Goal: Information Seeking & Learning: Learn about a topic

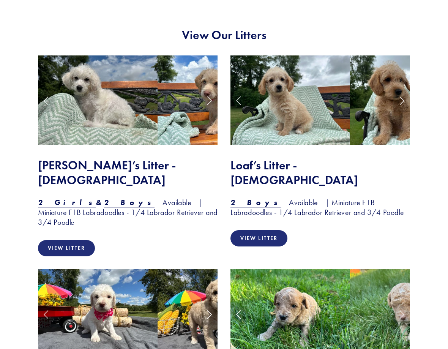
scroll to position [623, 0]
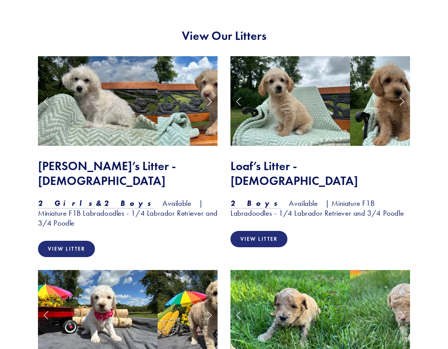
click at [270, 231] on link "View Litter" at bounding box center [259, 239] width 57 height 16
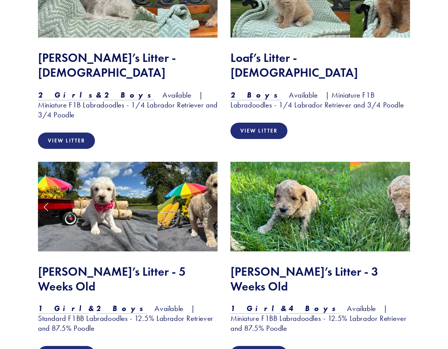
scroll to position [749, 0]
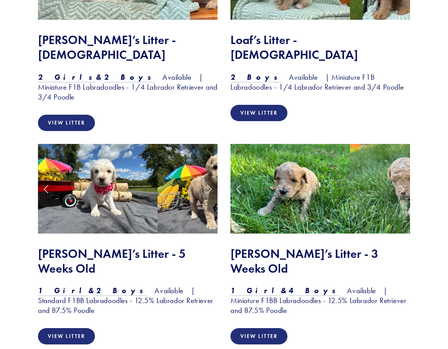
click at [77, 328] on link "View Litter" at bounding box center [66, 336] width 57 height 16
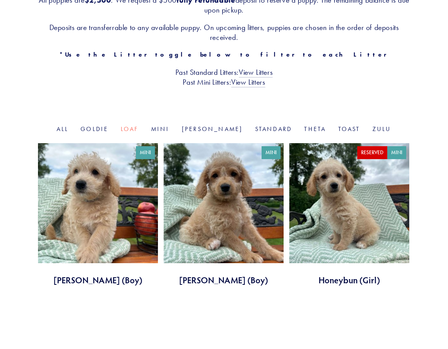
scroll to position [150, 0]
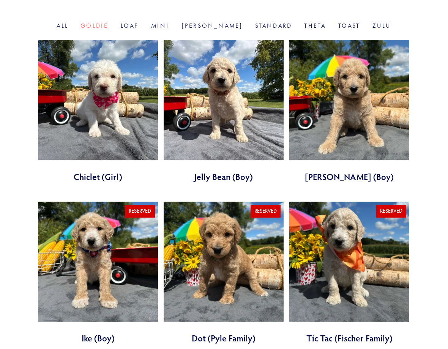
scroll to position [284, 0]
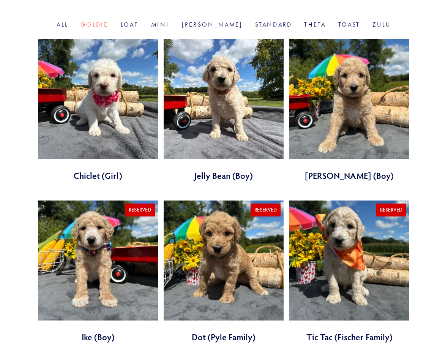
click at [211, 98] on link at bounding box center [224, 110] width 120 height 143
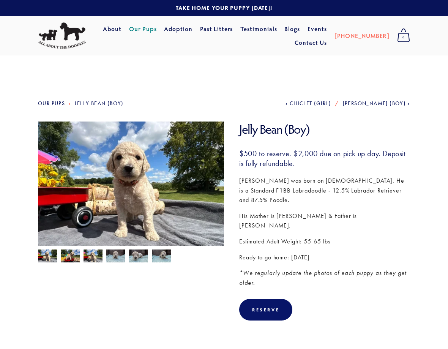
click at [67, 259] on img at bounding box center [70, 257] width 19 height 14
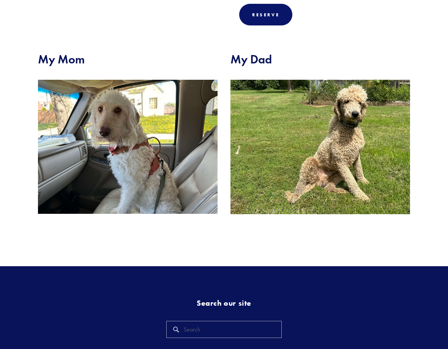
scroll to position [296, 0]
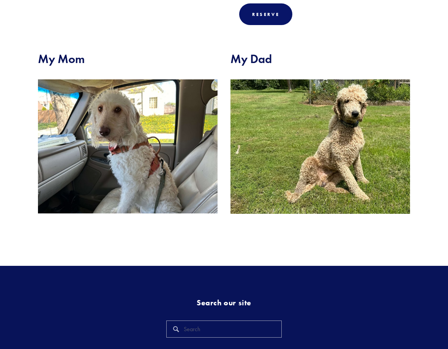
click at [342, 126] on img at bounding box center [321, 146] width 180 height 135
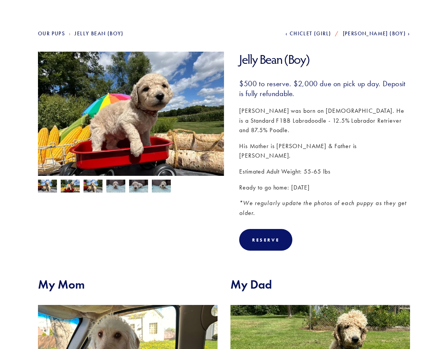
scroll to position [0, 0]
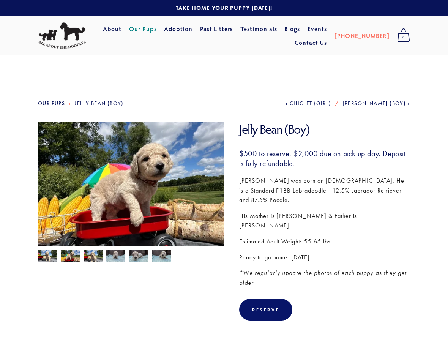
click at [157, 32] on link "Our Pups" at bounding box center [143, 29] width 28 height 14
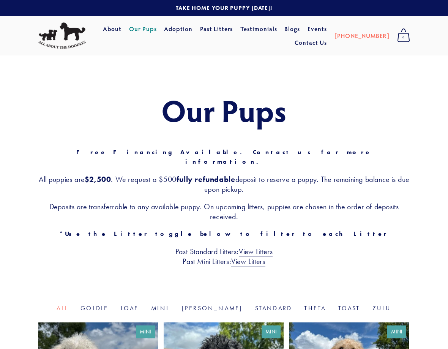
click at [233, 33] on link "Past Litters" at bounding box center [216, 29] width 33 height 8
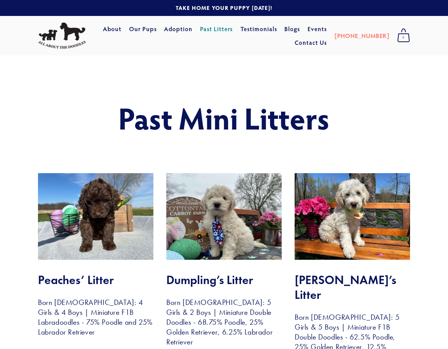
click at [243, 53] on div "Cart 0 About Our Pups Adoption Past Litters Standard Mini Testimonials Blogs Ev…" at bounding box center [224, 36] width 448 height 40
click at [233, 32] on link "Past Litters" at bounding box center [216, 29] width 33 height 8
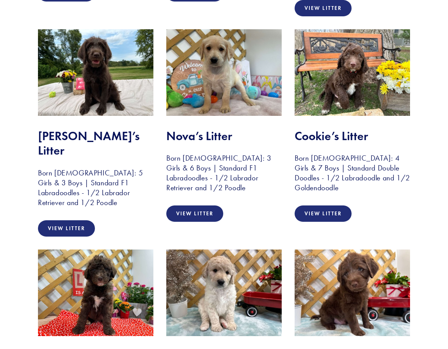
scroll to position [365, 0]
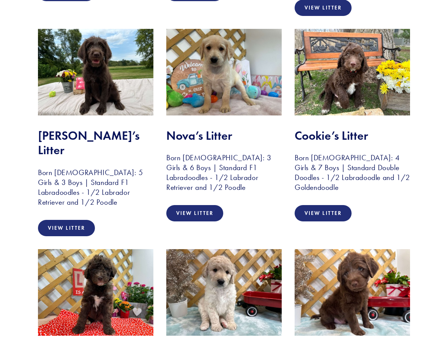
click at [322, 205] on link "View Litter" at bounding box center [323, 213] width 57 height 16
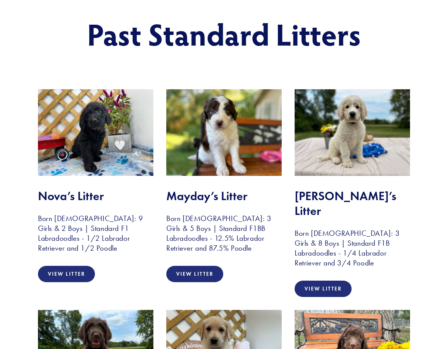
scroll to position [0, 0]
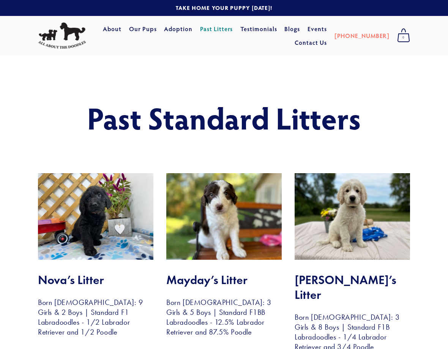
click at [233, 33] on link "Past Litters" at bounding box center [216, 29] width 33 height 8
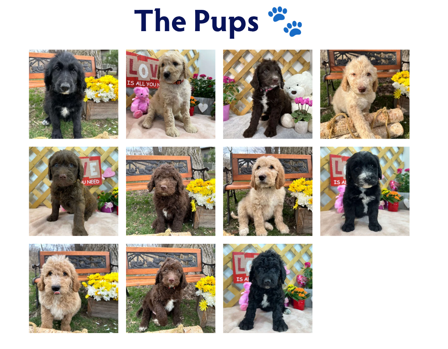
scroll to position [490, 0]
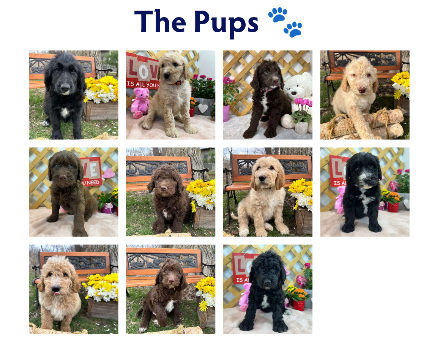
click at [274, 187] on img at bounding box center [271, 187] width 117 height 87
click at [283, 182] on img at bounding box center [271, 187] width 117 height 87
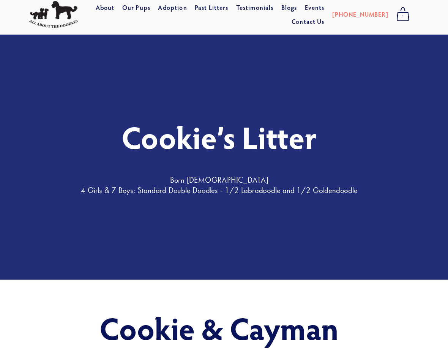
scroll to position [0, 0]
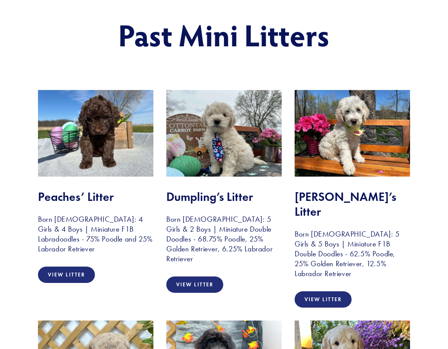
scroll to position [83, 0]
click at [70, 280] on link "View Litter" at bounding box center [66, 275] width 57 height 16
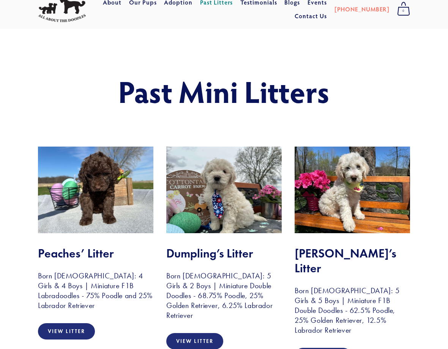
scroll to position [0, 0]
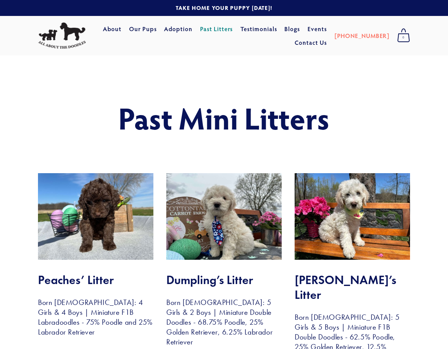
click at [233, 33] on link "Past Litters" at bounding box center [216, 29] width 33 height 8
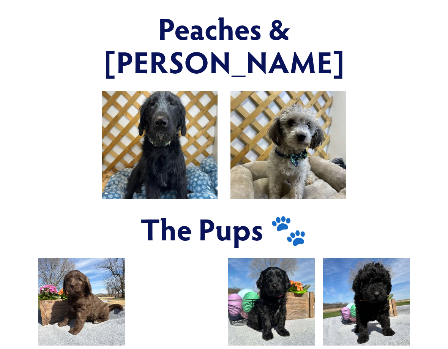
scroll to position [308, 0]
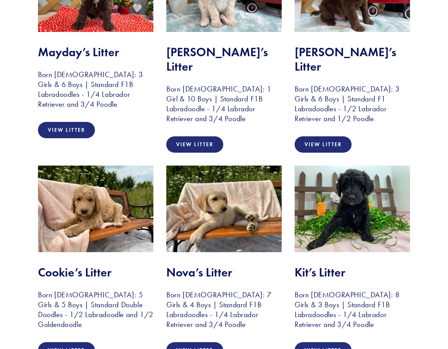
scroll to position [676, 0]
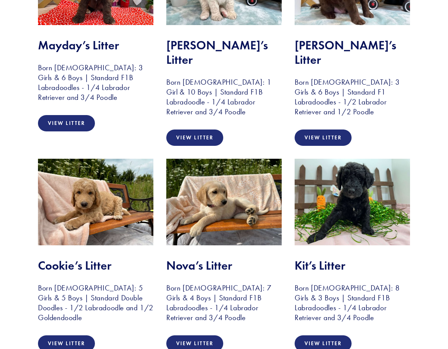
click at [73, 335] on link "View Litter" at bounding box center [66, 343] width 57 height 16
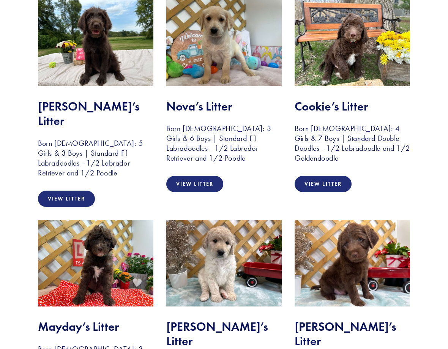
scroll to position [373, 0]
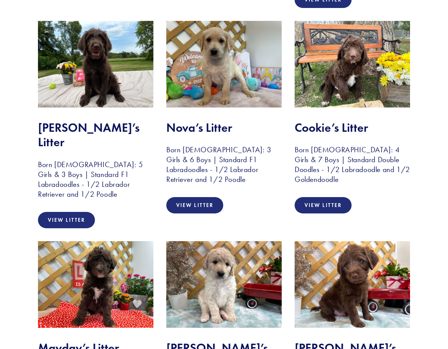
click at [319, 197] on link "View Litter" at bounding box center [323, 205] width 57 height 16
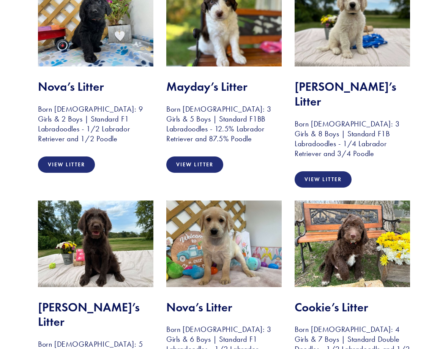
scroll to position [0, 0]
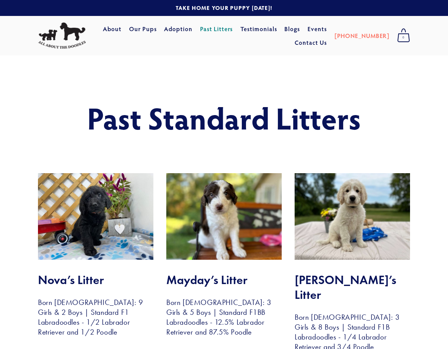
click at [62, 38] on img at bounding box center [62, 35] width 48 height 27
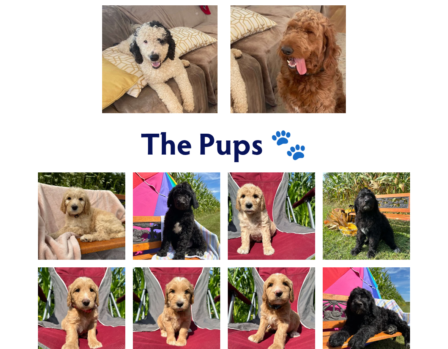
scroll to position [363, 0]
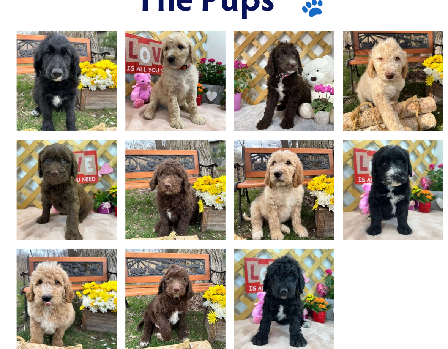
scroll to position [505, 0]
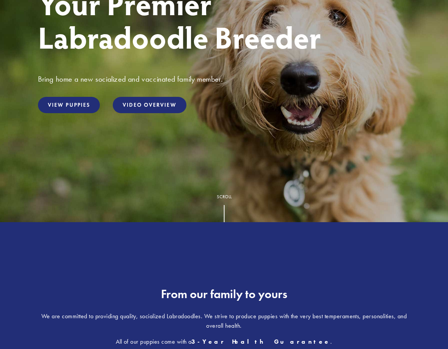
scroll to position [134, 0]
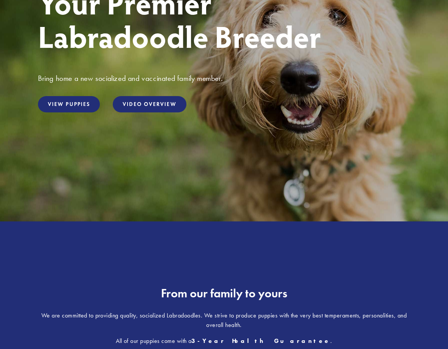
click at [73, 108] on link "View Puppies" at bounding box center [69, 104] width 62 height 16
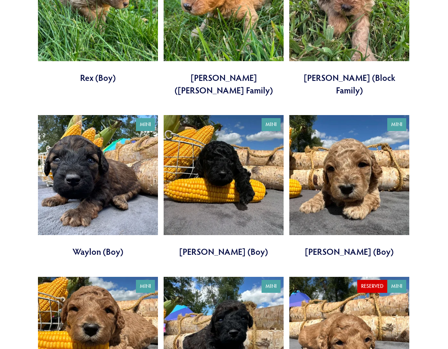
scroll to position [1350, 0]
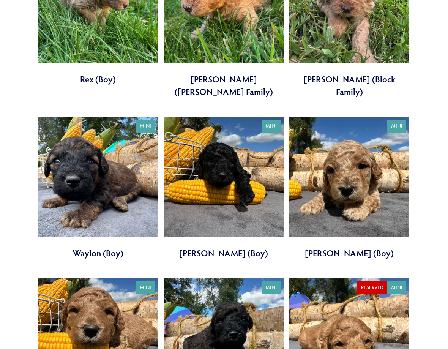
click at [356, 156] on link at bounding box center [349, 188] width 120 height 143
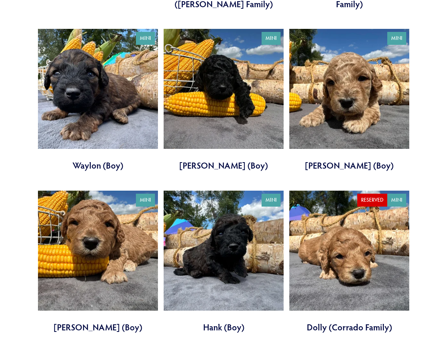
scroll to position [1440, 0]
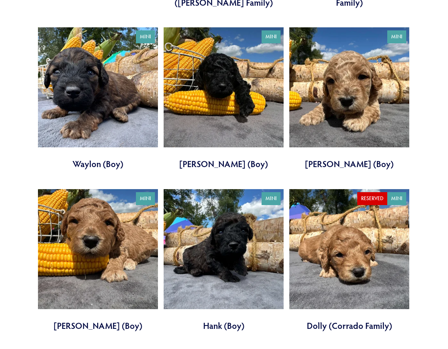
click at [100, 57] on link at bounding box center [98, 98] width 120 height 143
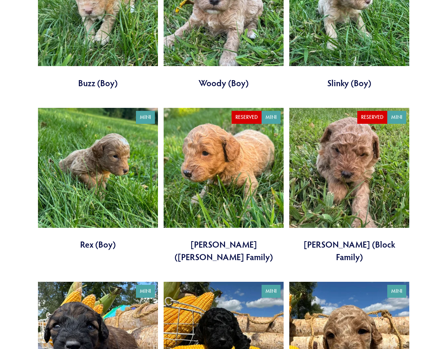
scroll to position [1185, 0]
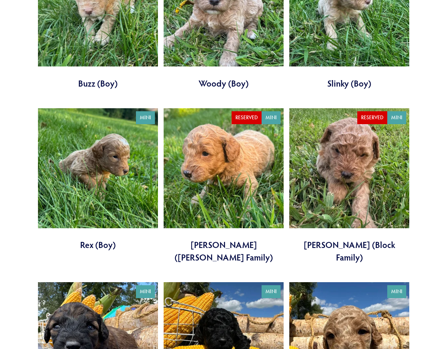
click at [103, 166] on link at bounding box center [98, 179] width 120 height 143
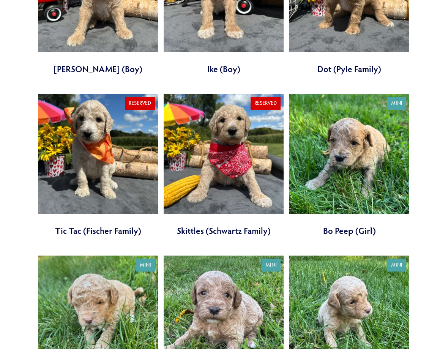
scroll to position [860, 0]
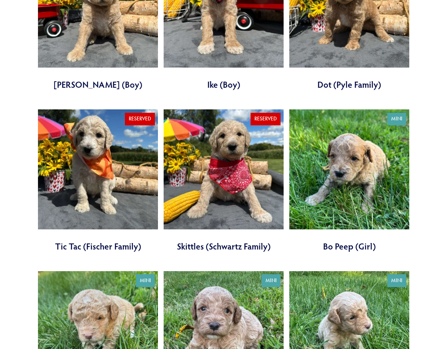
click at [97, 182] on link at bounding box center [98, 180] width 120 height 143
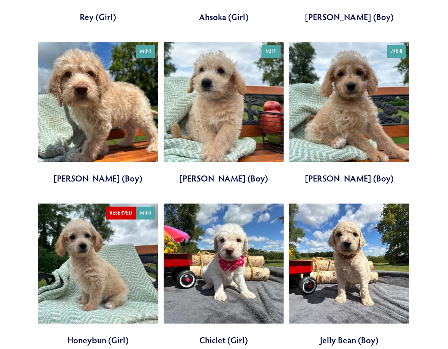
scroll to position [438, 0]
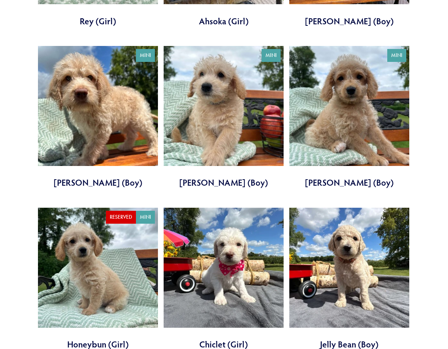
click at [89, 93] on link at bounding box center [98, 117] width 120 height 143
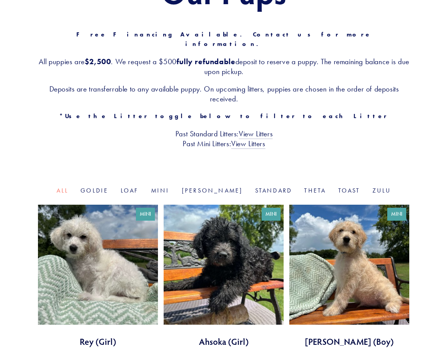
scroll to position [119, 0]
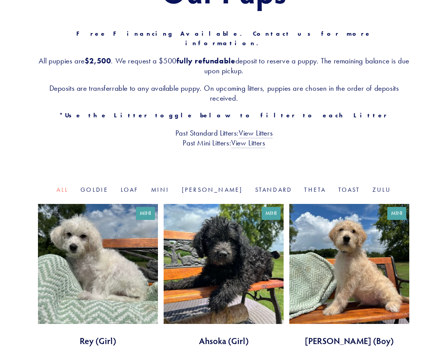
click at [92, 251] on link at bounding box center [98, 275] width 120 height 143
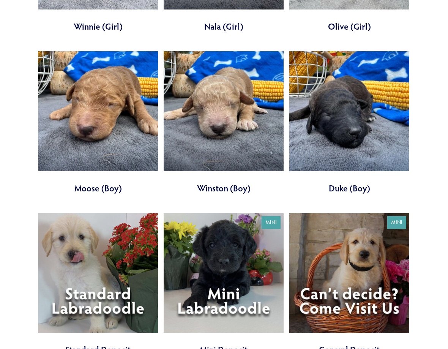
scroll to position [2063, 0]
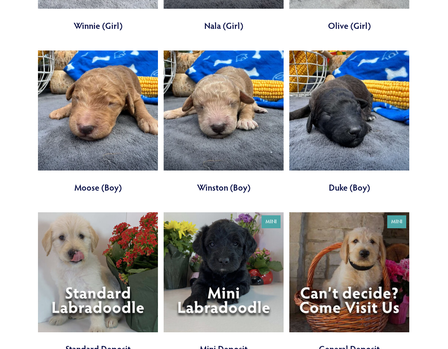
click at [101, 100] on link at bounding box center [98, 122] width 120 height 143
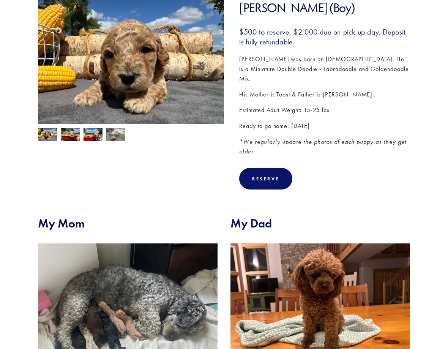
scroll to position [121, 0]
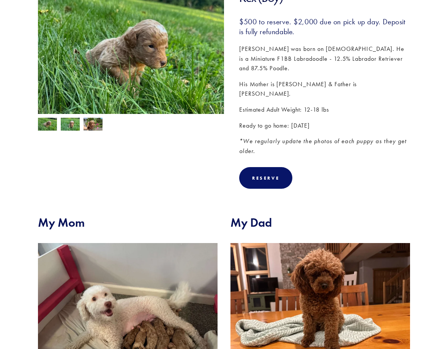
scroll to position [130, 0]
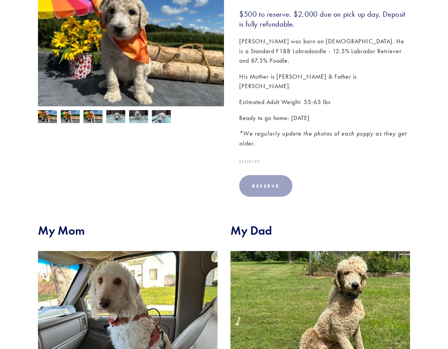
scroll to position [128, 0]
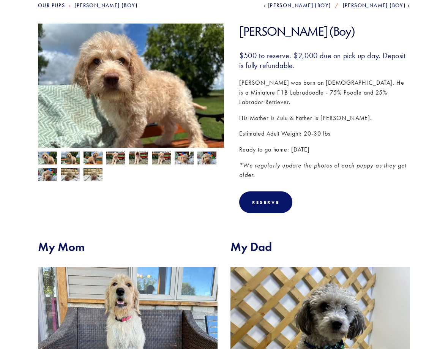
scroll to position [98, 0]
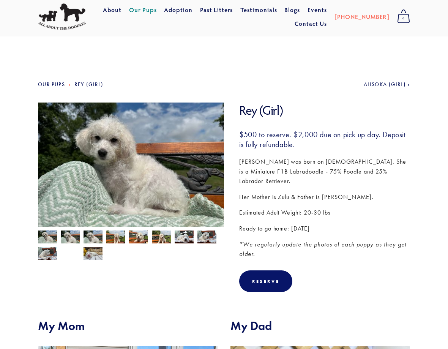
scroll to position [29, 0]
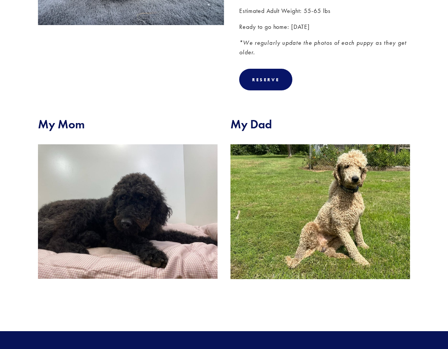
scroll to position [220, 0]
